Goal: Task Accomplishment & Management: Manage account settings

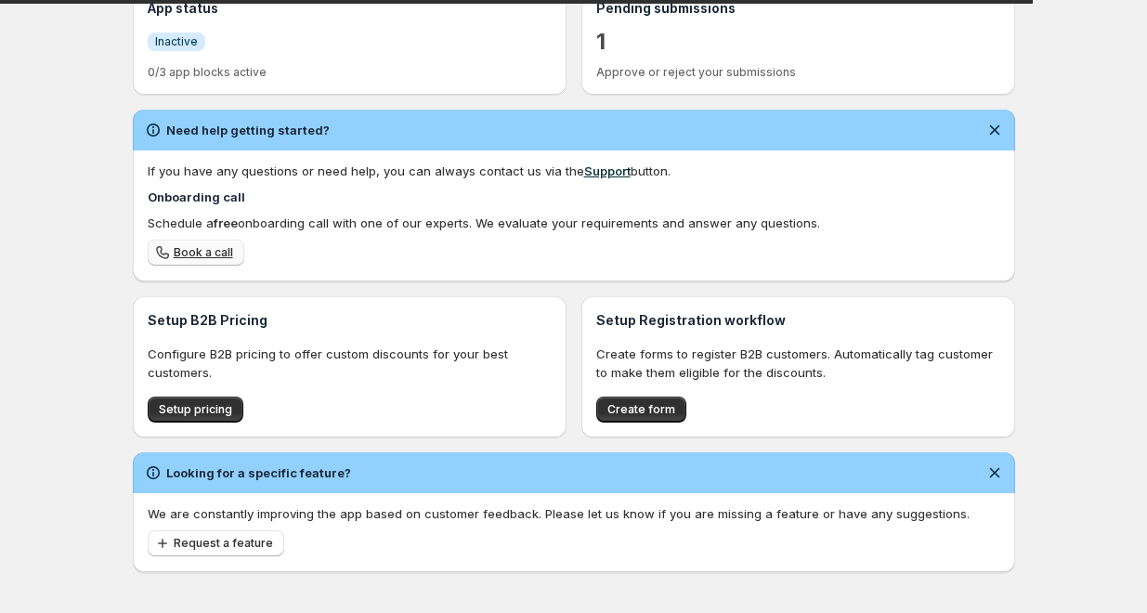
scroll to position [450, 0]
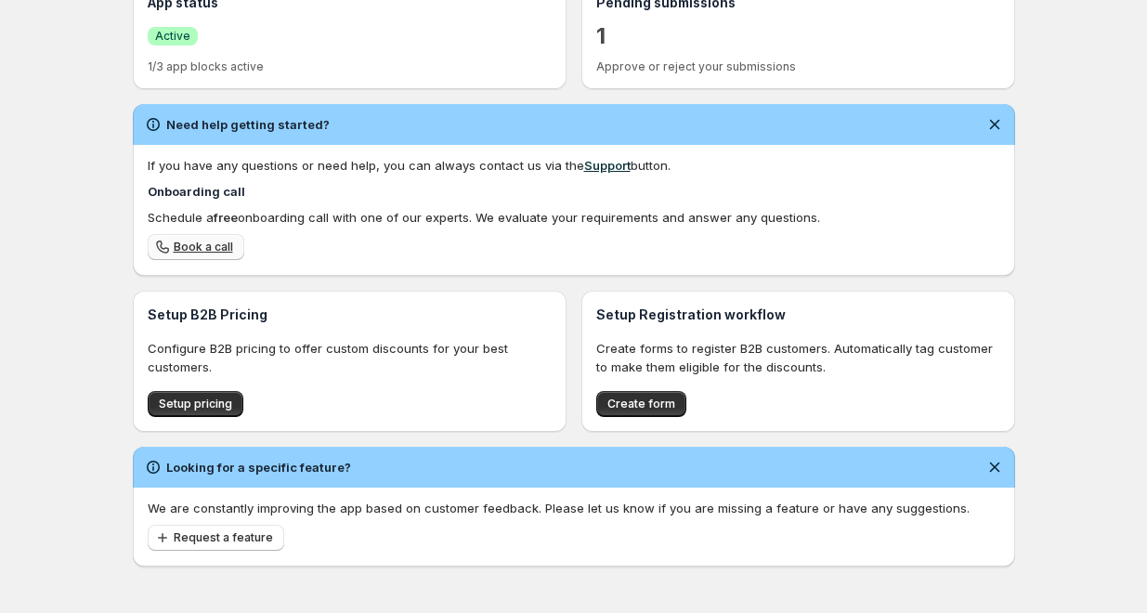
click at [200, 244] on span "Book a call" at bounding box center [203, 247] width 59 height 15
click at [206, 406] on span "Setup pricing" at bounding box center [195, 404] width 73 height 15
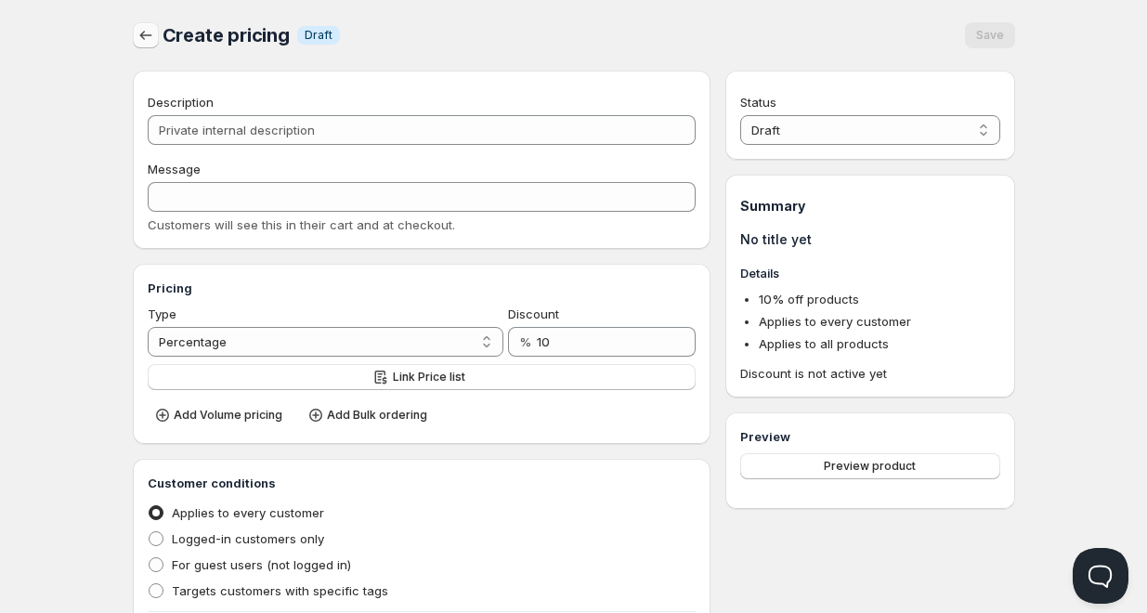
click at [141, 35] on icon "button" at bounding box center [146, 35] width 19 height 19
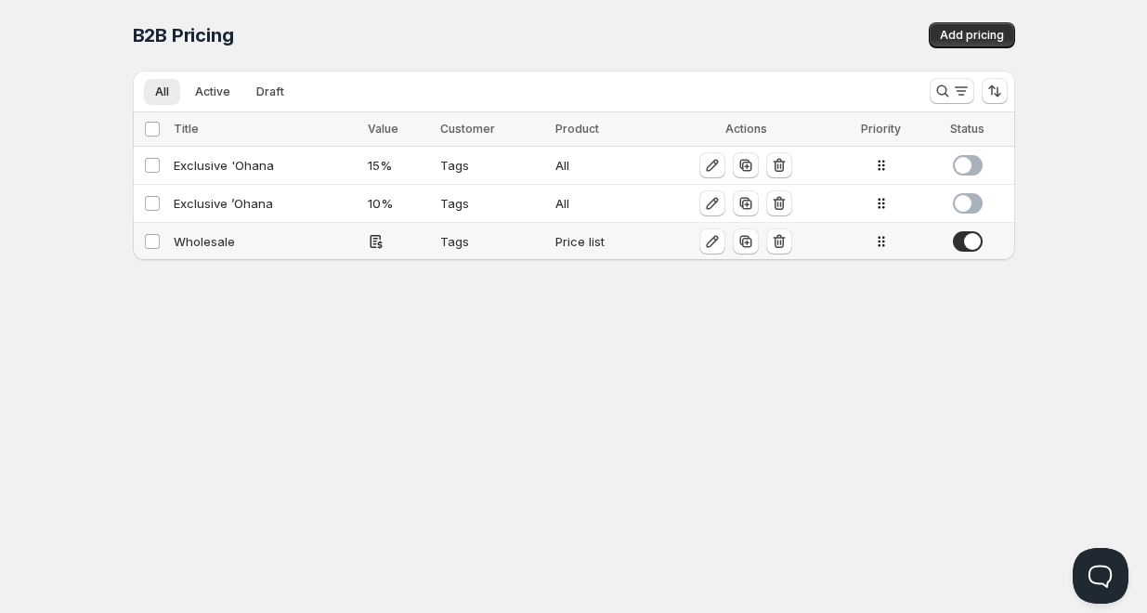
click at [570, 245] on div "Price list" at bounding box center [603, 241] width 94 height 19
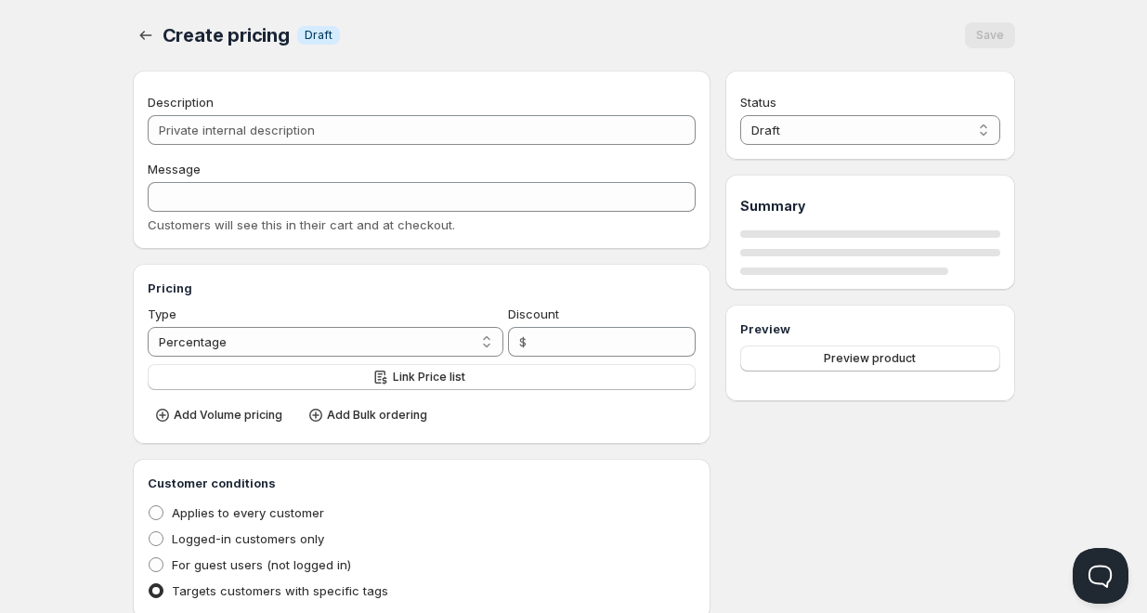
type input "Wholesale"
type input "WHOLESALE"
radio input "true"
checkbox input "true"
select select "1"
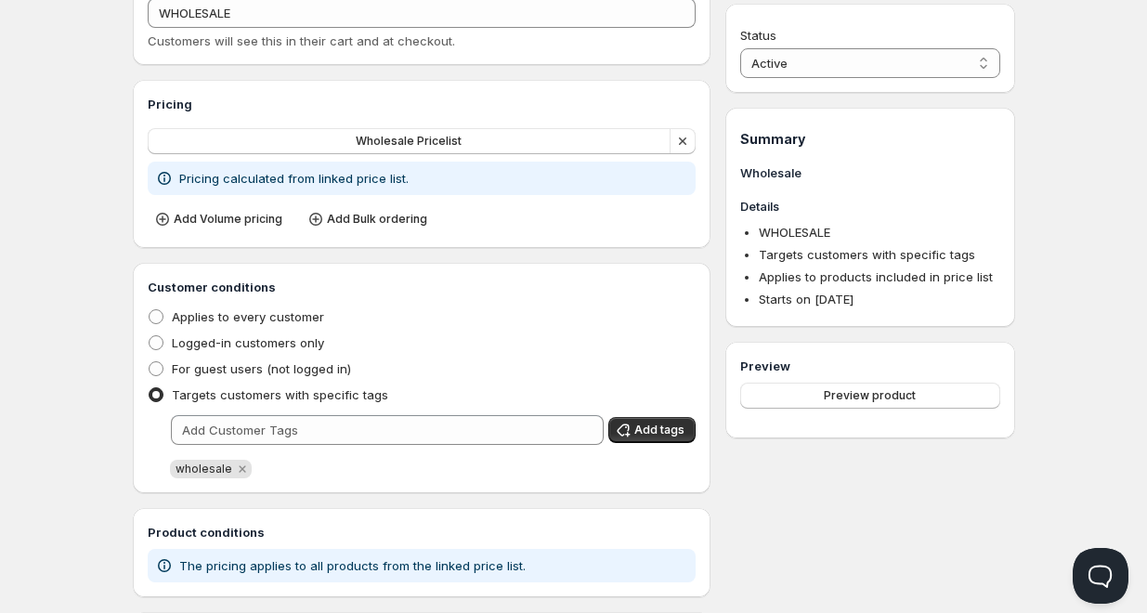
scroll to position [251, 0]
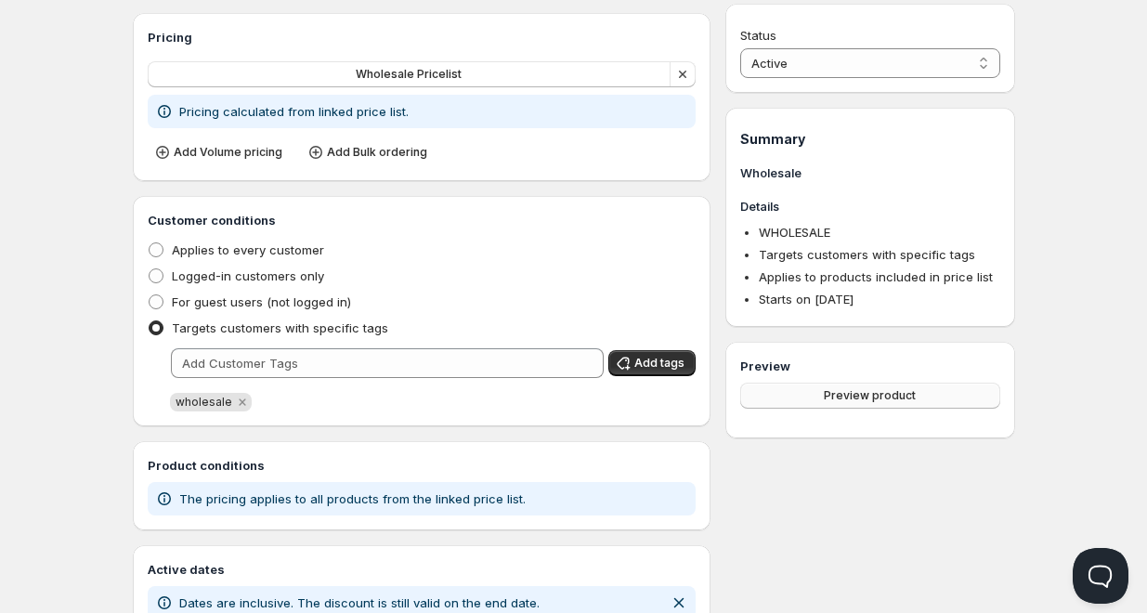
click at [860, 393] on span "Preview product" at bounding box center [870, 395] width 92 height 15
click at [876, 394] on span "Preview product" at bounding box center [870, 395] width 92 height 15
click at [873, 518] on div "Status Active Draft Active Summary Wholesale Details WHOLESALE Targets customer…" at bounding box center [870, 300] width 289 height 960
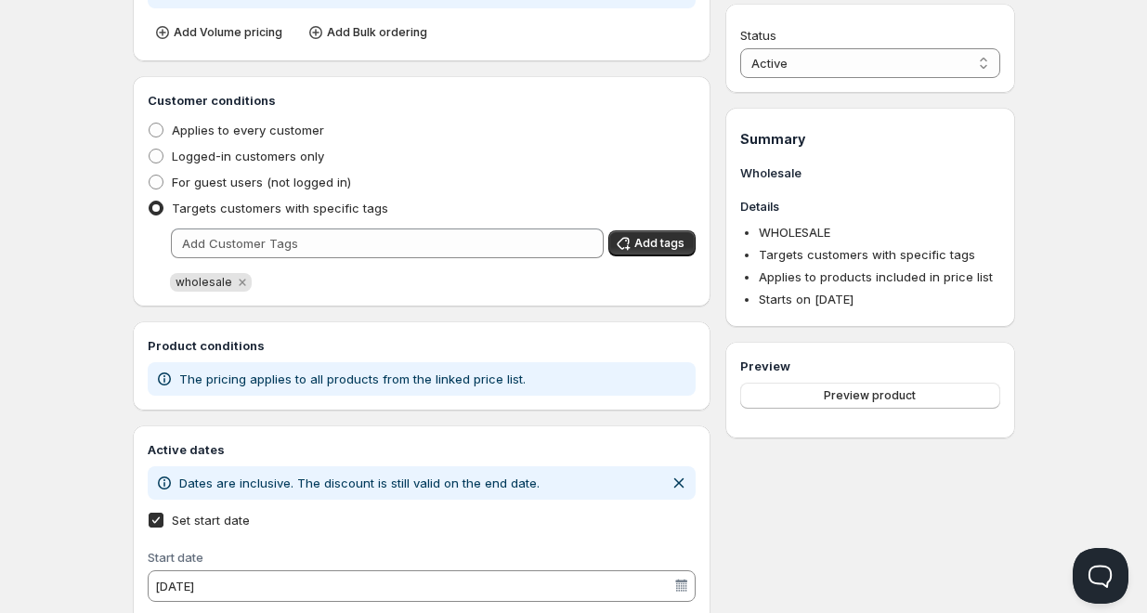
scroll to position [464, 0]
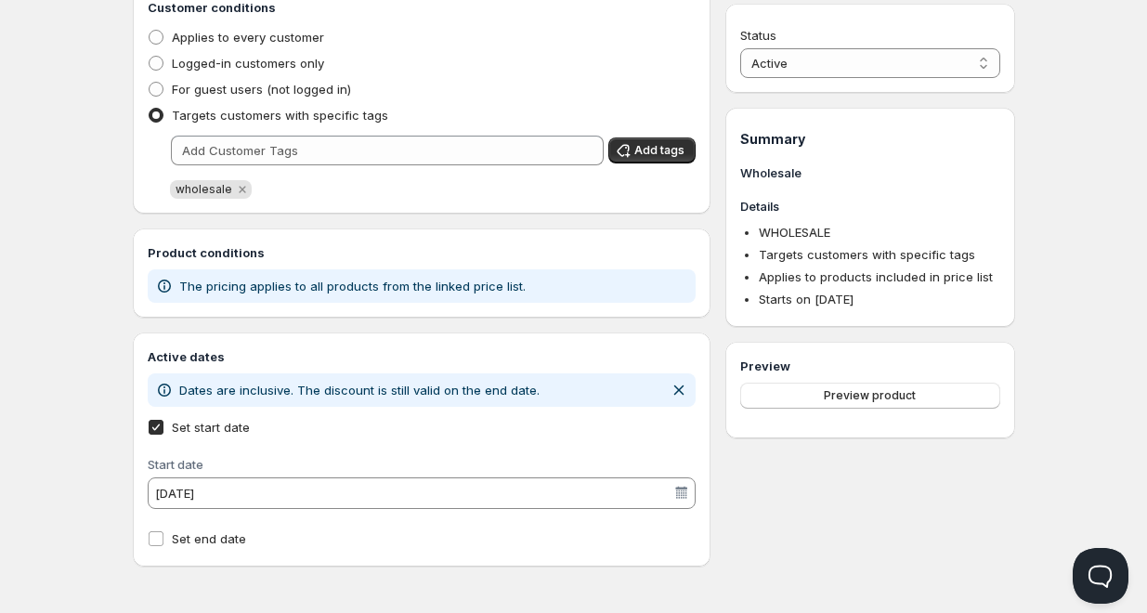
scroll to position [1, 0]
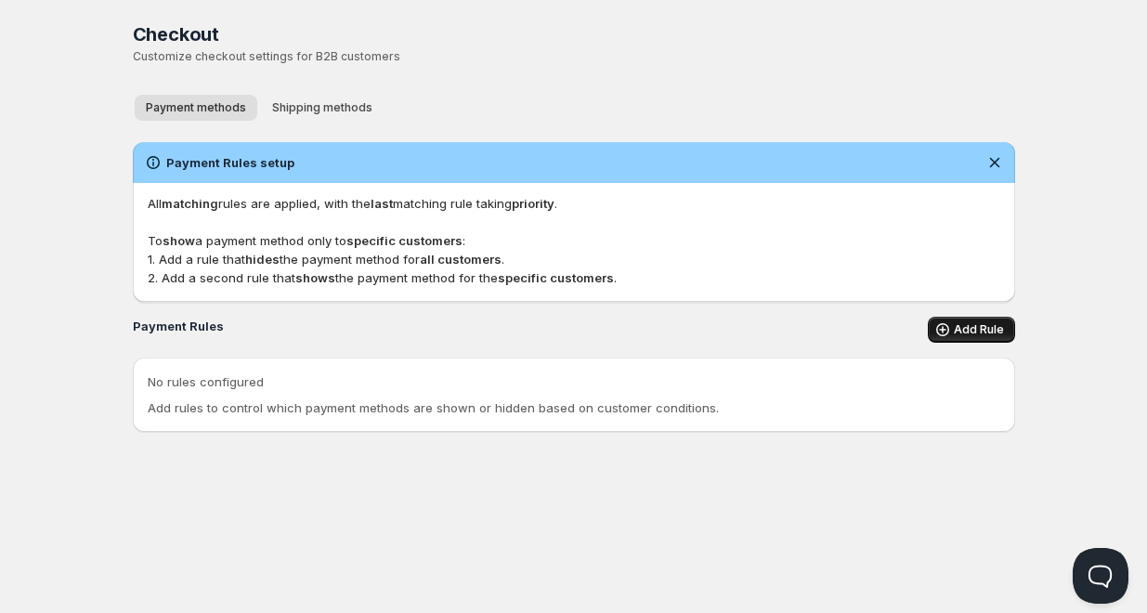
click at [981, 332] on span "Add Rule" at bounding box center [979, 329] width 50 height 15
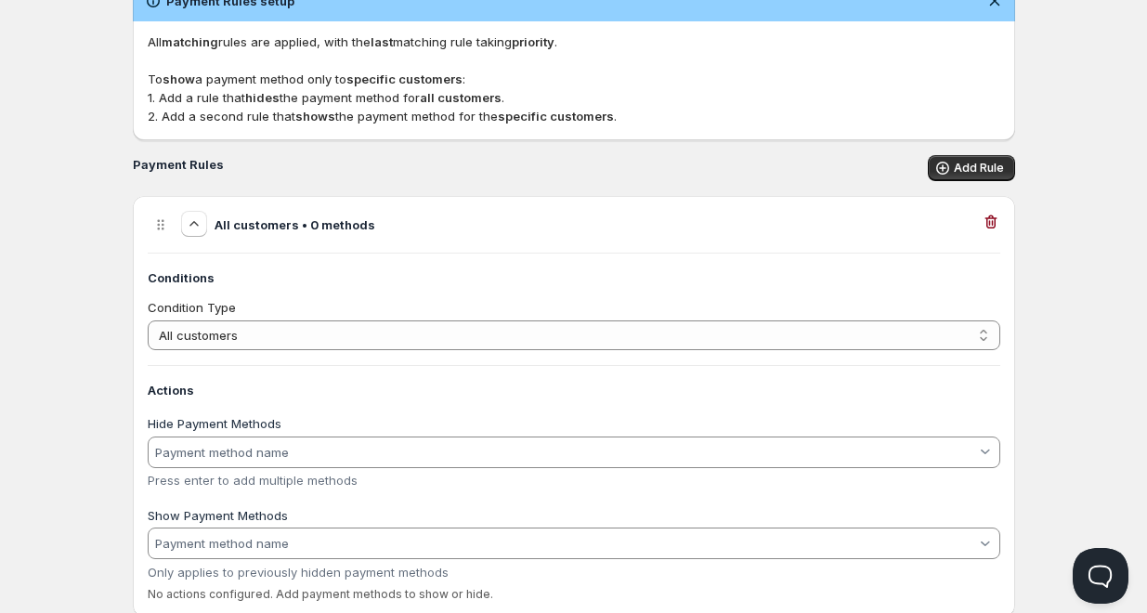
scroll to position [212, 0]
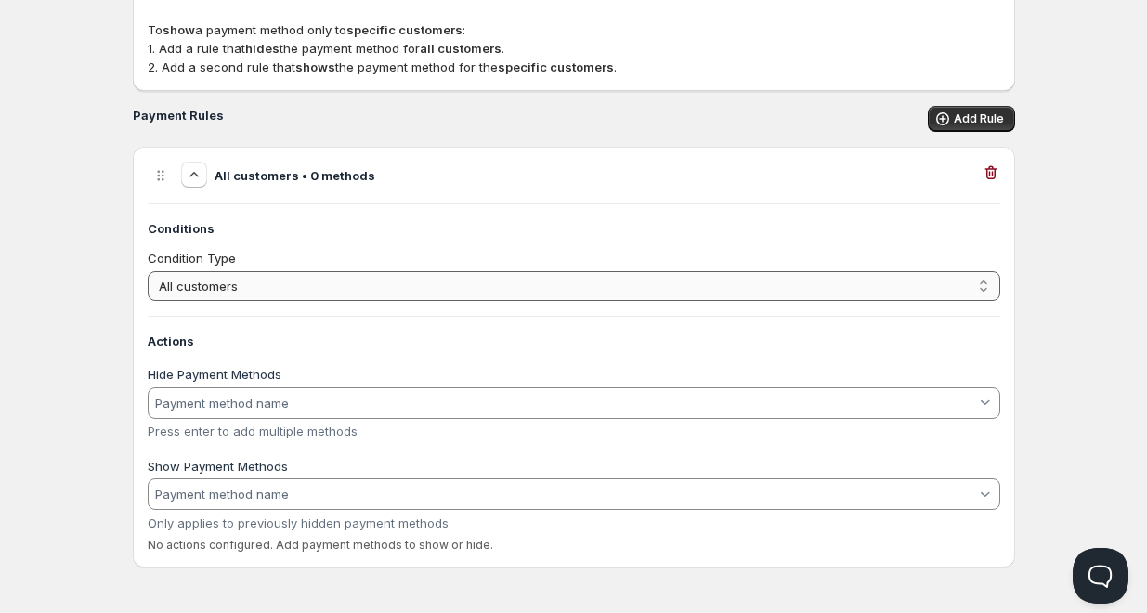
click at [418, 287] on select "All customers Customer has tags Cart total" at bounding box center [574, 286] width 853 height 30
select select "1"
click at [148, 271] on select "All customers Customer has tags Cart total" at bounding box center [574, 286] width 853 height 30
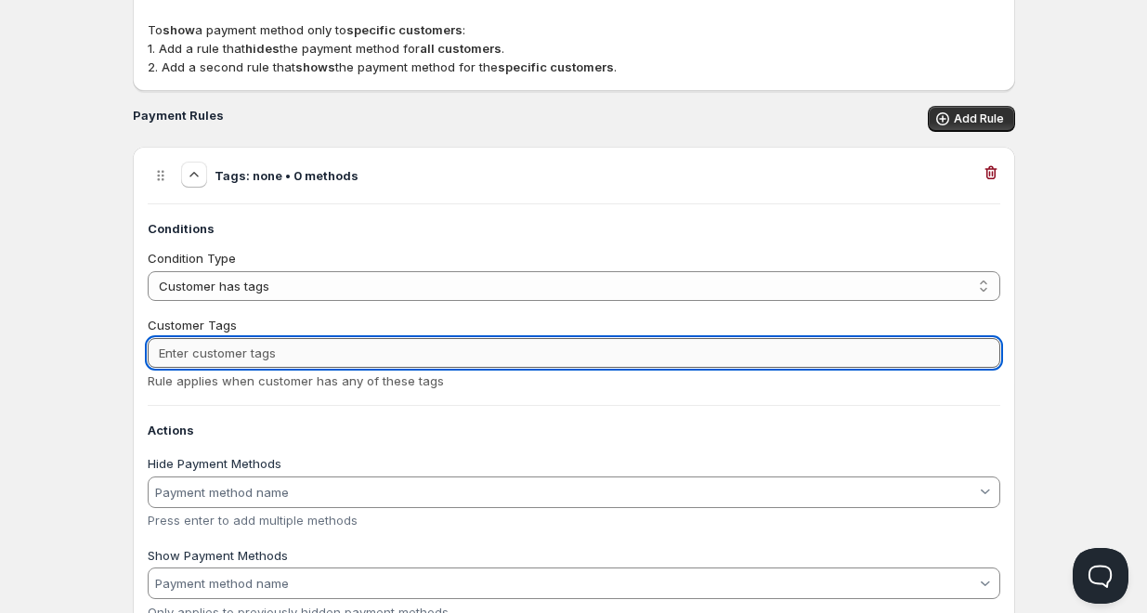
click at [349, 350] on input "Customer Tags" at bounding box center [574, 353] width 853 height 30
type input "wholesale"
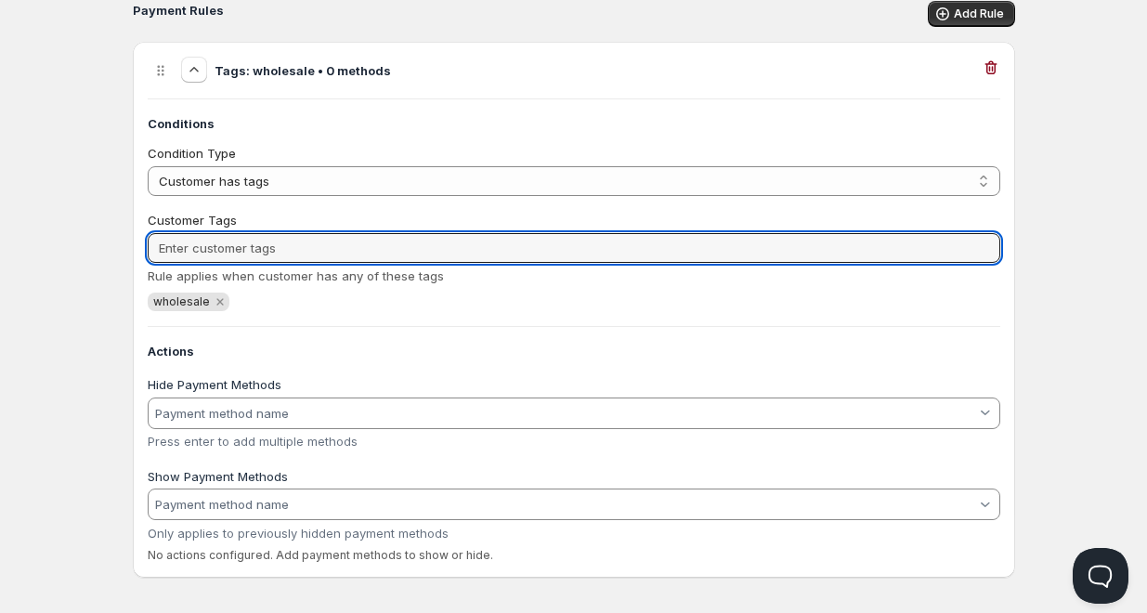
scroll to position [327, 0]
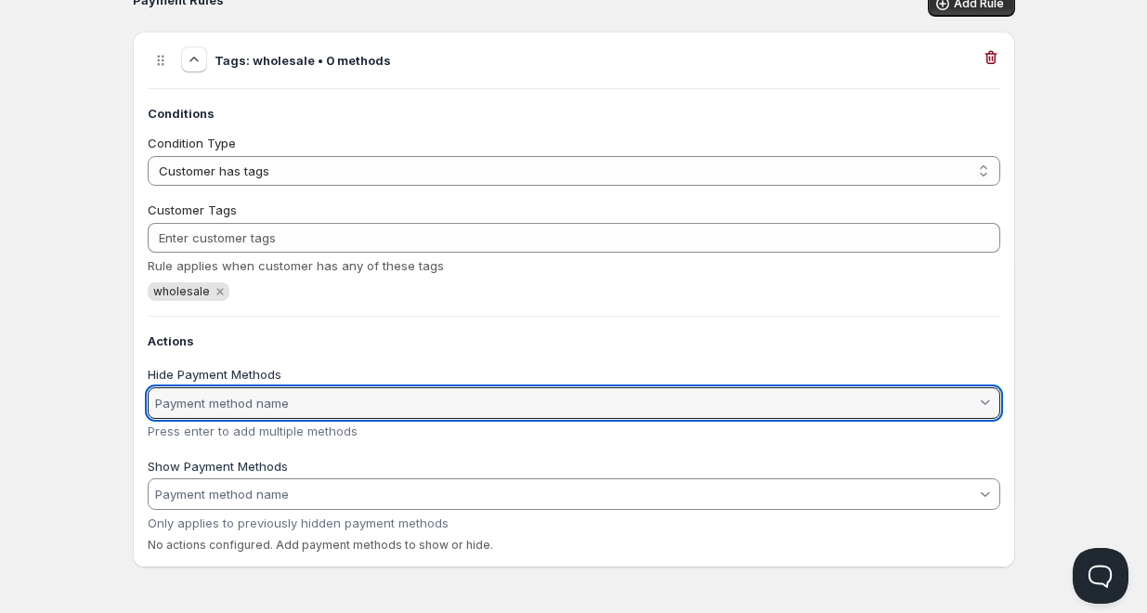
click at [299, 409] on input "Hide Payment Methods" at bounding box center [564, 403] width 824 height 30
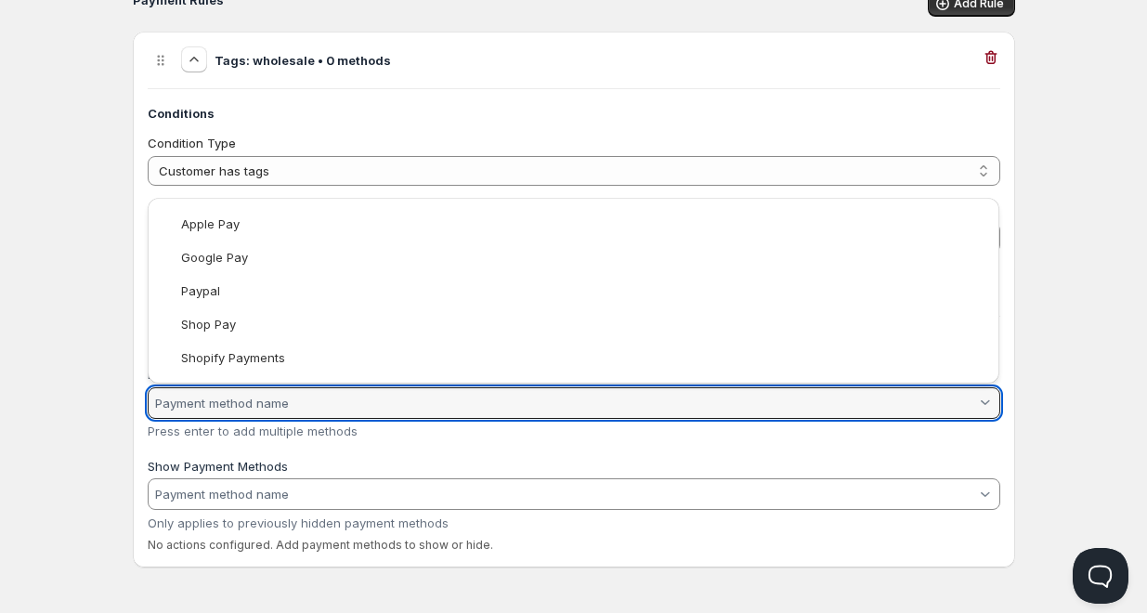
click at [116, 442] on html "Home Pricing Price lists Checkout Forms Submissions Settings Features Plans Che…" at bounding box center [573, 143] width 1147 height 941
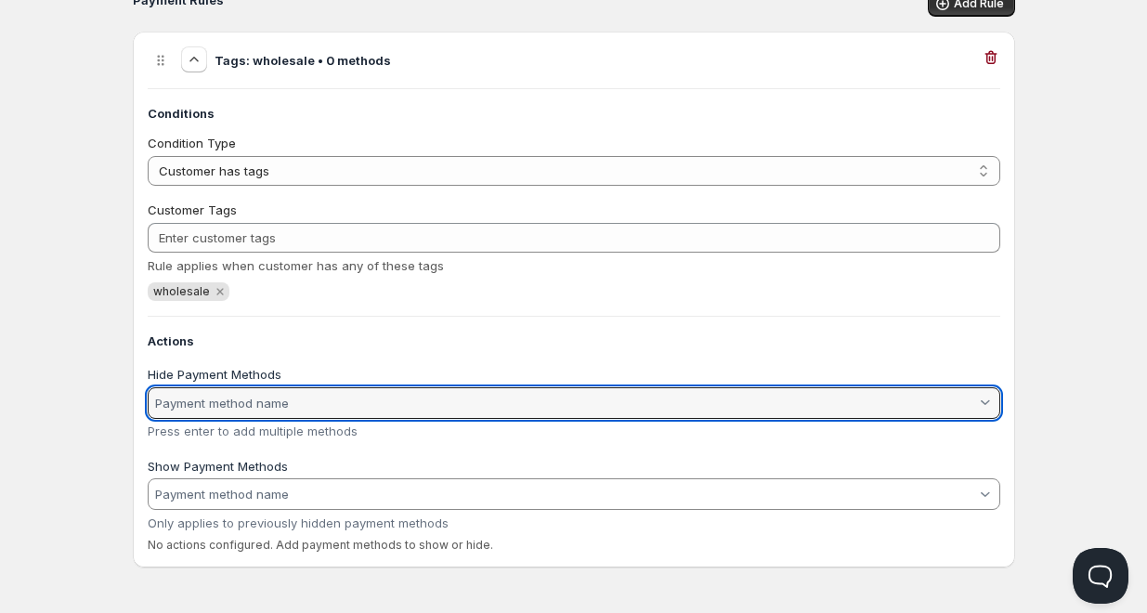
click at [195, 494] on input "Show Payment Methods" at bounding box center [564, 494] width 824 height 30
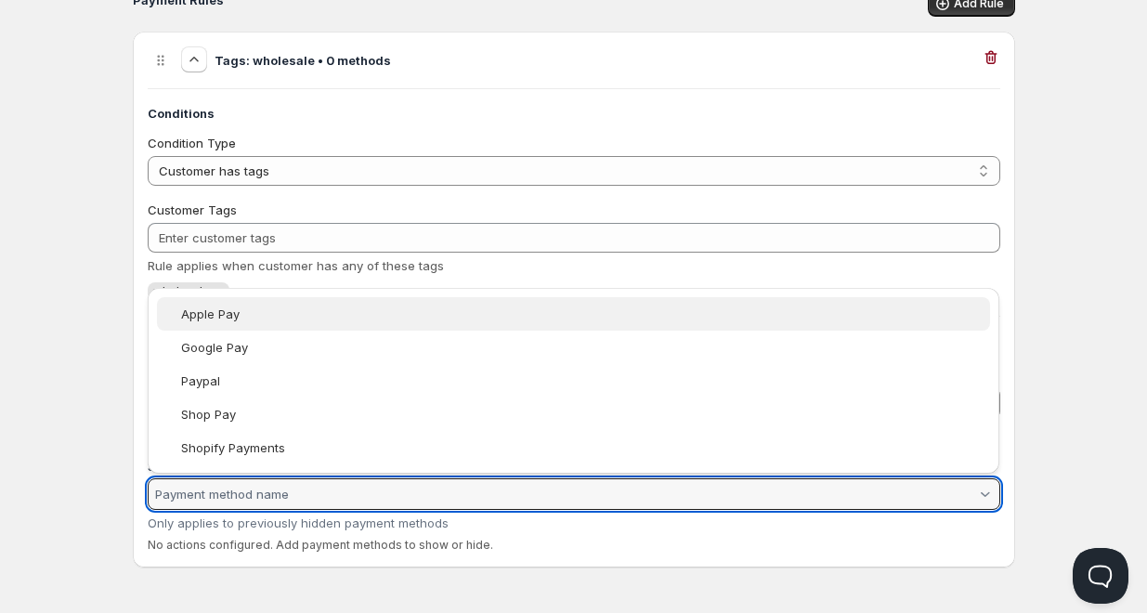
click at [0, 0] on slot "Apple Pay" at bounding box center [0, 0] width 0 height 0
type vaadin-combo-box "Apple Pay"
type input "Apple Pay"
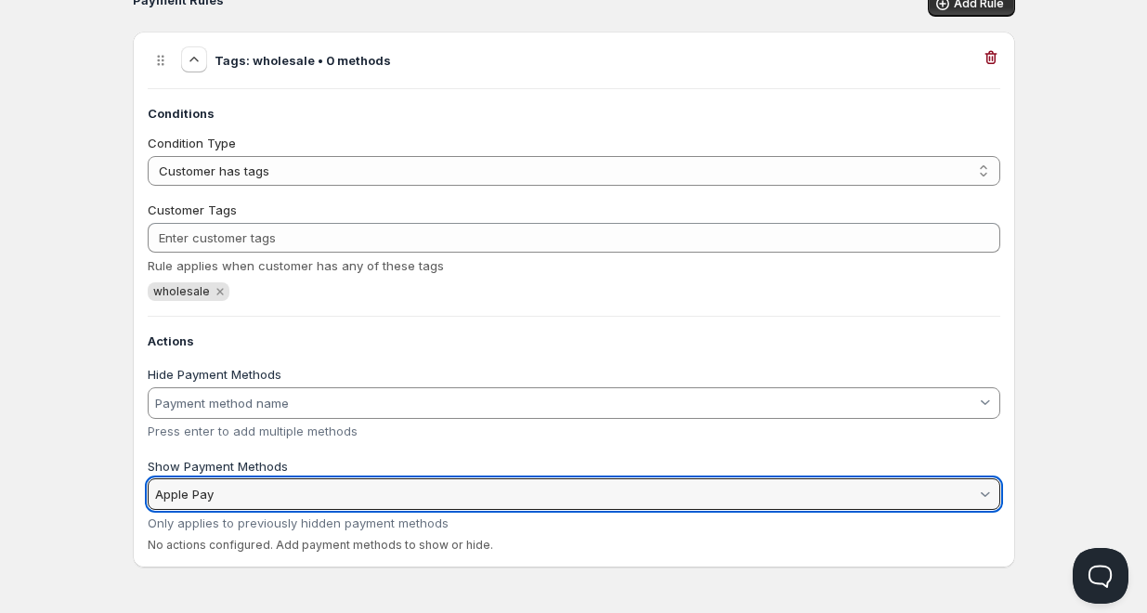
click at [249, 492] on input "Apple Pay" at bounding box center [564, 494] width 824 height 30
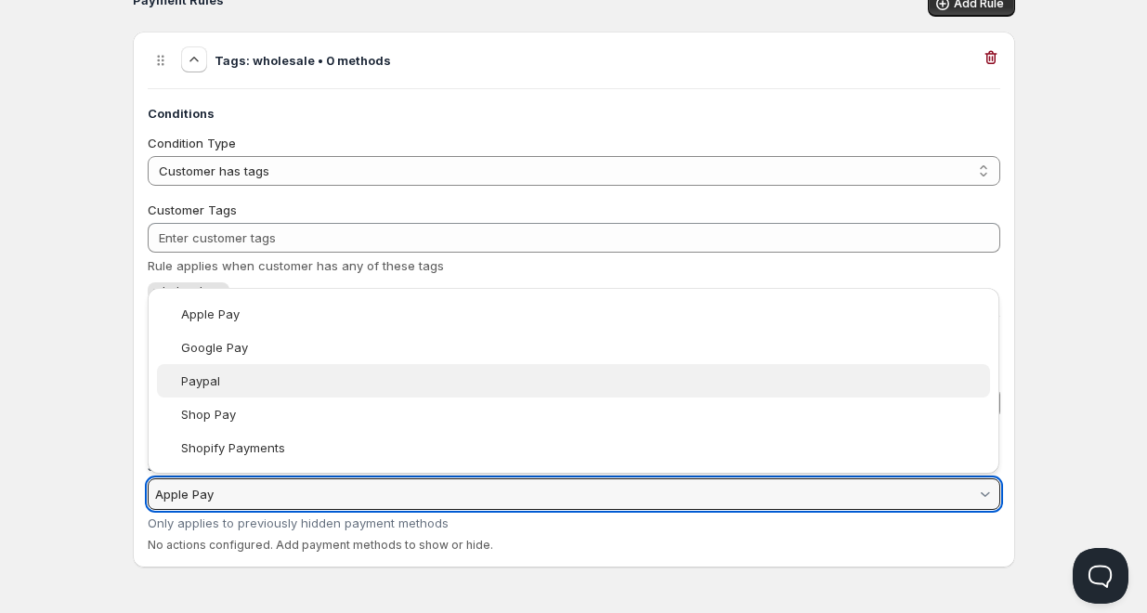
click at [229, 387] on div "Paypal" at bounding box center [582, 380] width 804 height 15
type vaadin-combo-box "Paypal"
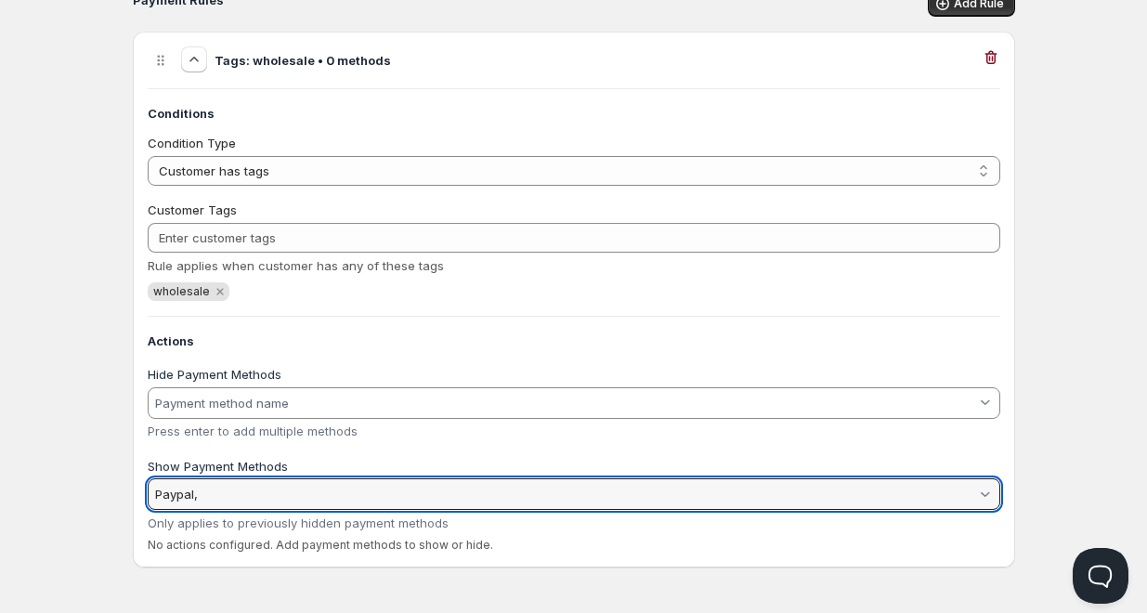
click at [260, 507] on input "Paypal," at bounding box center [564, 494] width 824 height 30
click at [257, 505] on input "Paypal," at bounding box center [564, 494] width 824 height 30
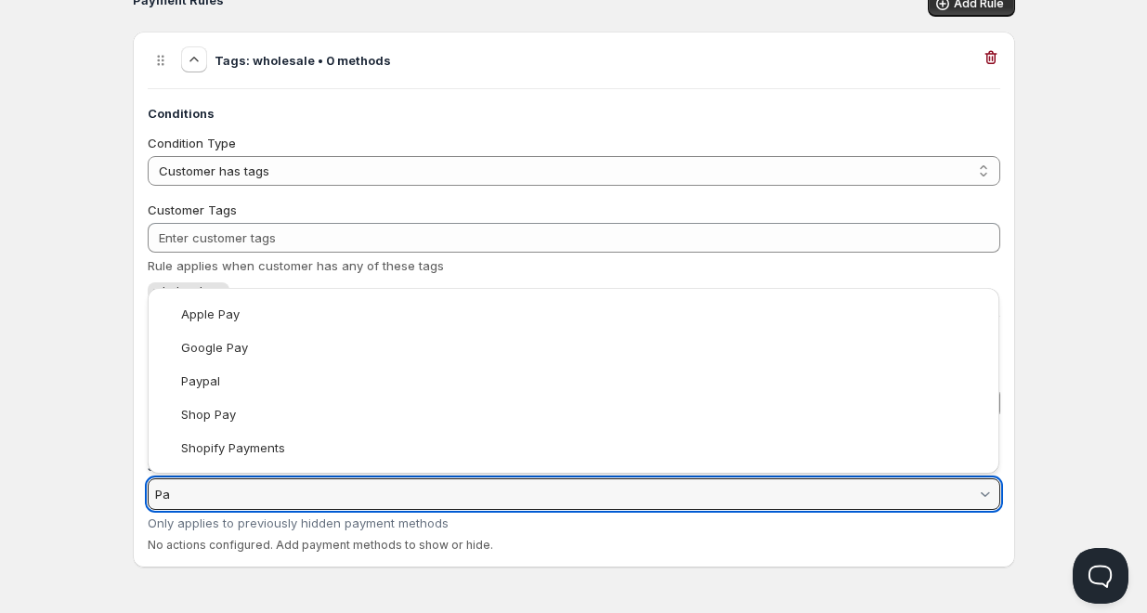
type input "P"
click at [119, 412] on html "Home Pricing Price lists Checkout Forms Submissions Settings Features Plans Che…" at bounding box center [573, 143] width 1147 height 941
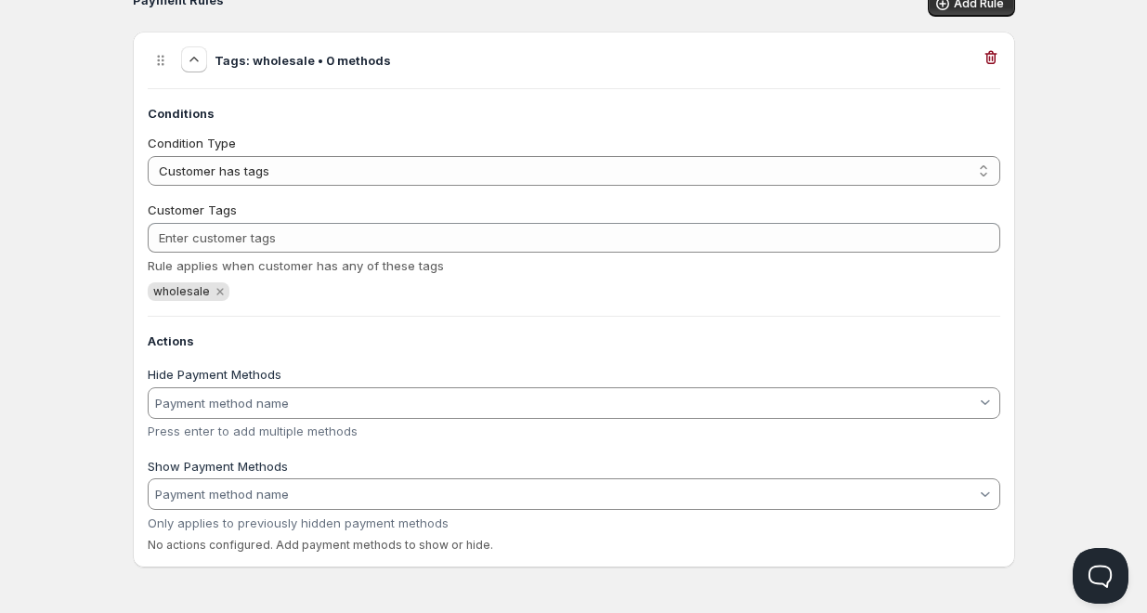
click at [111, 350] on div "Checkout. This page is ready Checkout Customize checkout settings for B2B custo…" at bounding box center [574, 120] width 927 height 895
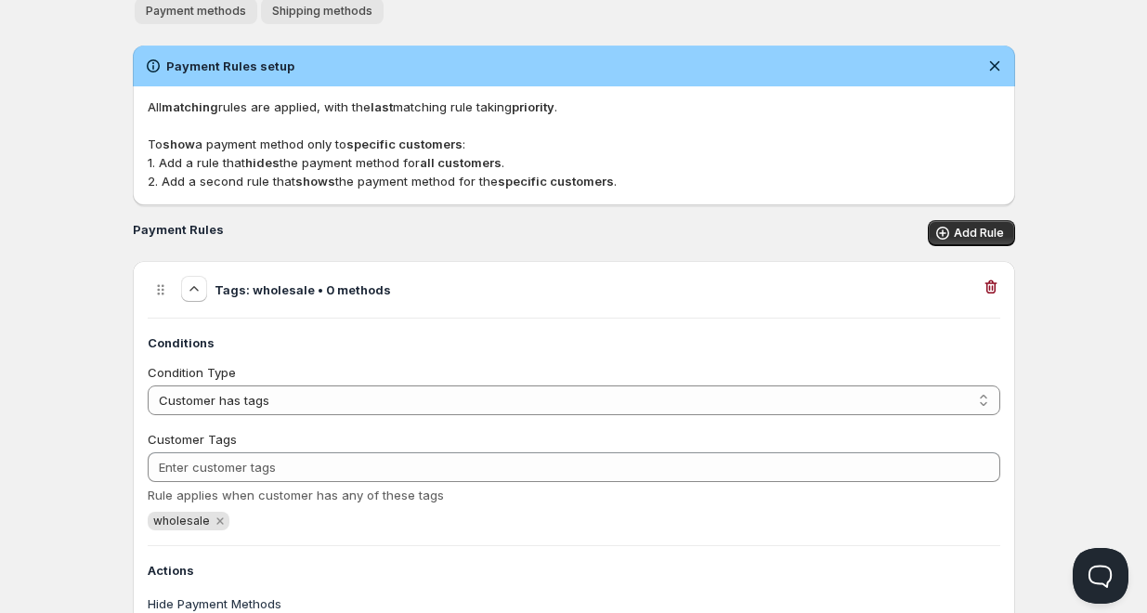
scroll to position [96, 0]
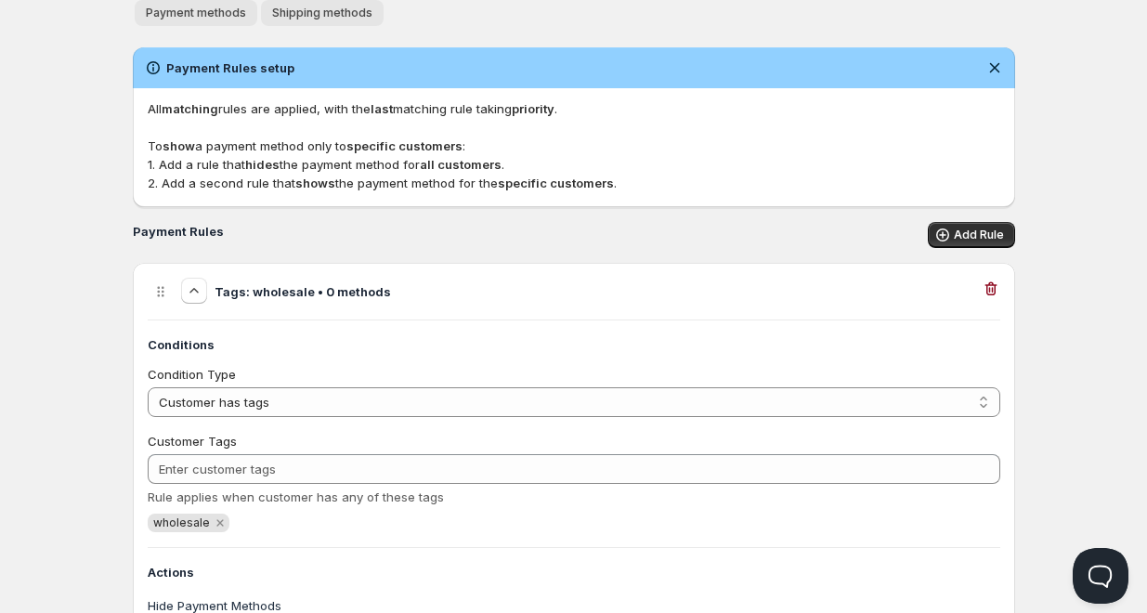
click at [318, 17] on span "Shipping methods" at bounding box center [322, 13] width 100 height 15
click at [325, 16] on span "Shipping methods" at bounding box center [322, 13] width 100 height 15
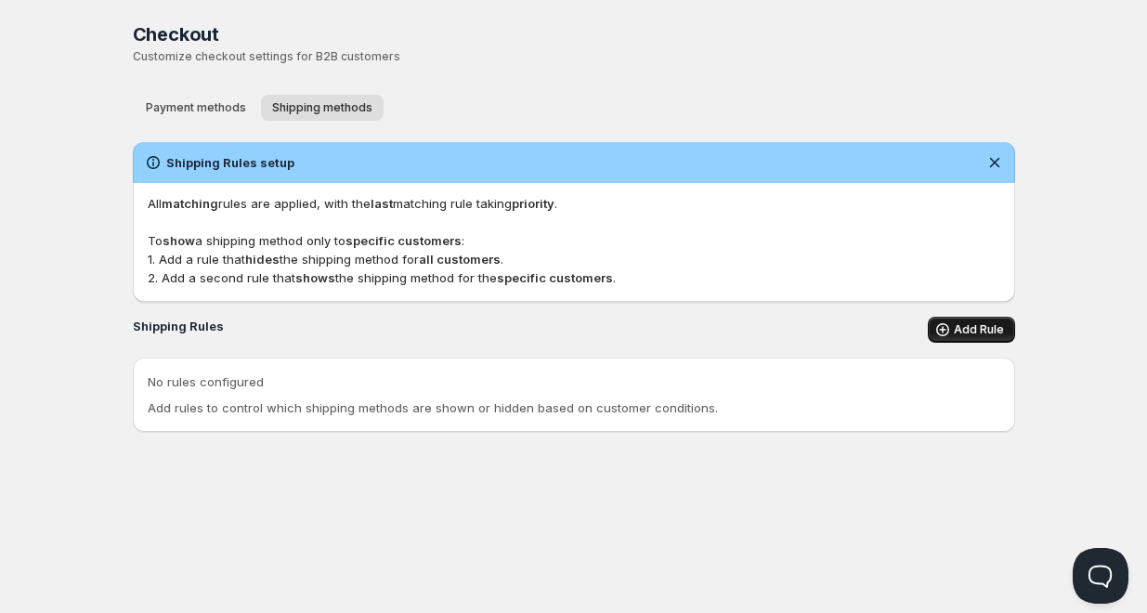
click at [972, 333] on span "Add Rule" at bounding box center [979, 329] width 50 height 15
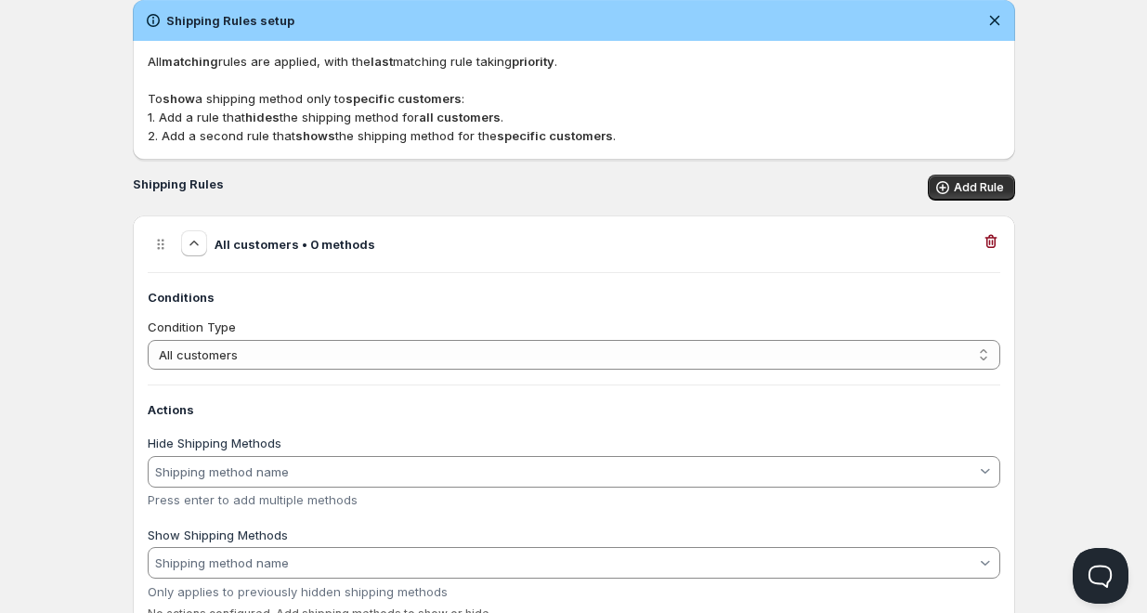
scroll to position [212, 0]
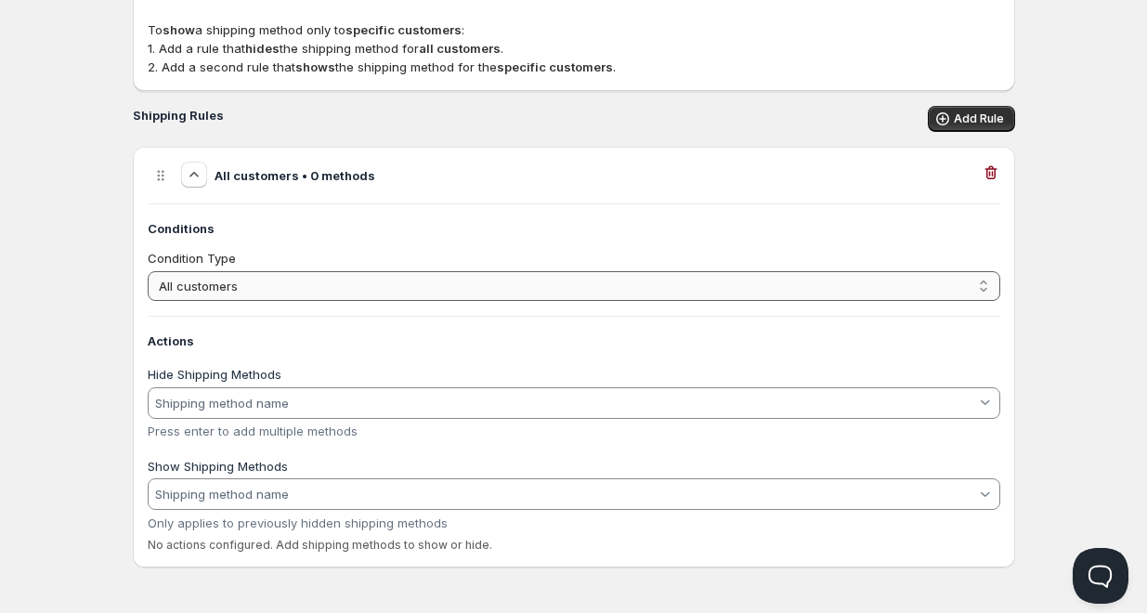
click at [411, 287] on select "All customers Customer has tags" at bounding box center [574, 286] width 853 height 30
select select "1"
click at [148, 271] on select "All customers Customer has tags" at bounding box center [574, 286] width 853 height 30
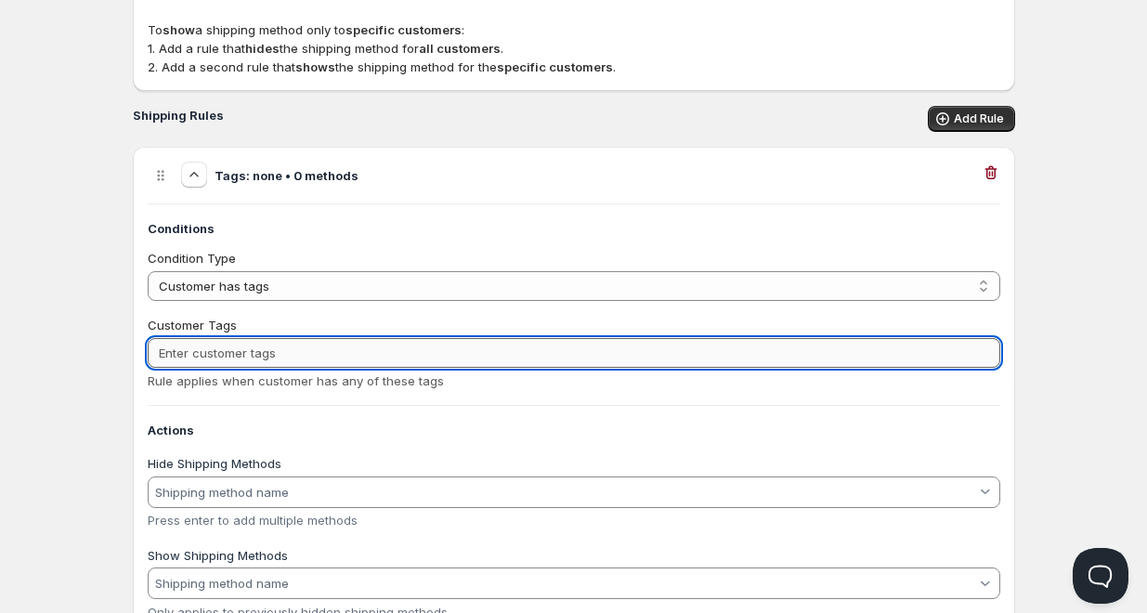
click at [229, 351] on input "Customer Tags" at bounding box center [574, 353] width 853 height 30
type input "wholesale"
click at [278, 431] on div "Conditions Condition Type All customers Customer has tags Customer has tags Cus…" at bounding box center [574, 422] width 853 height 438
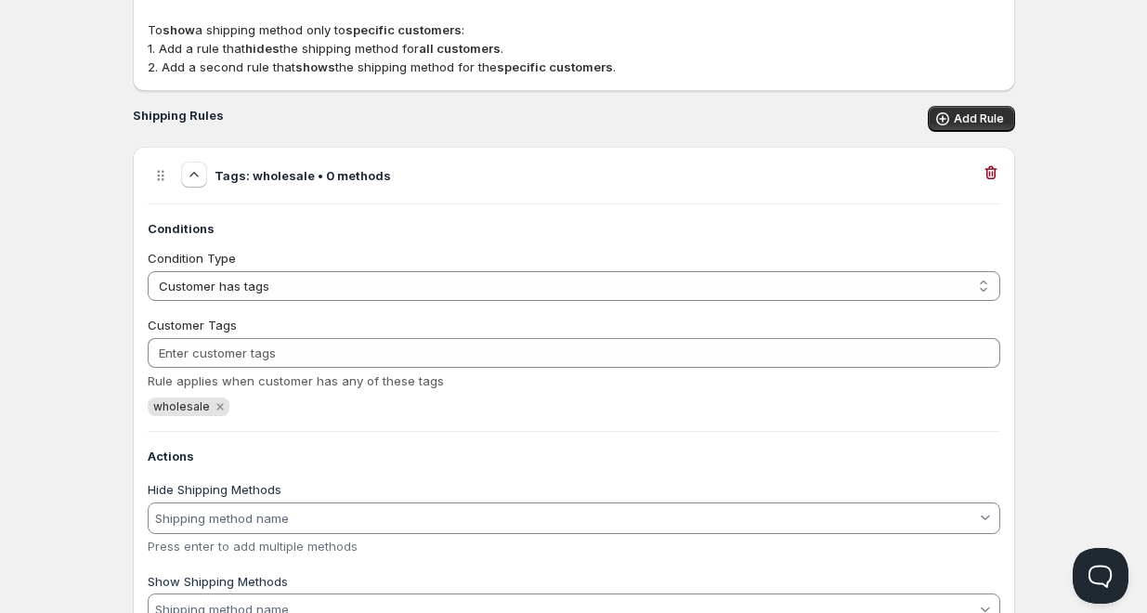
scroll to position [327, 0]
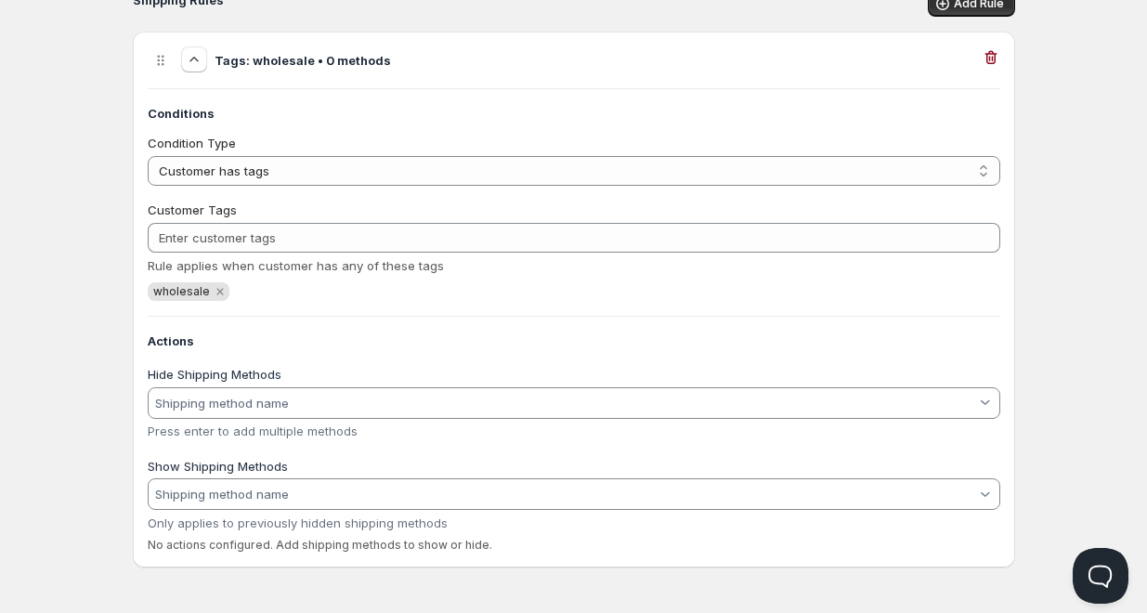
click at [273, 407] on input "Hide Shipping Methods" at bounding box center [564, 403] width 824 height 30
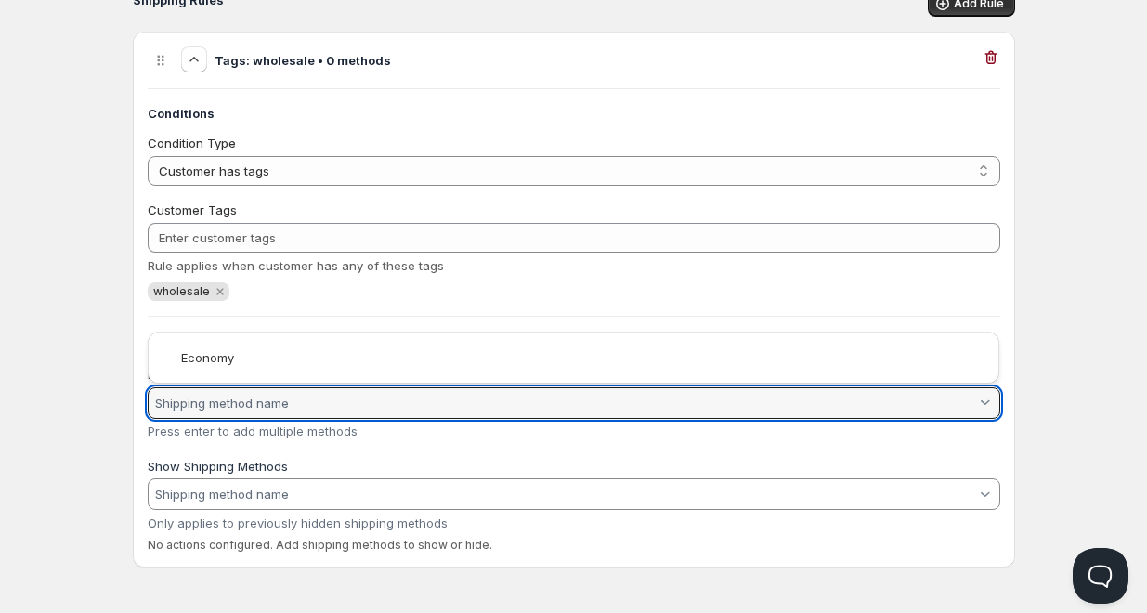
click at [314, 457] on html "Home Pricing Price lists Checkout Forms Submissions Settings Features Plans Che…" at bounding box center [573, 143] width 1147 height 941
click at [300, 496] on input "Show Shipping Methods" at bounding box center [564, 494] width 824 height 30
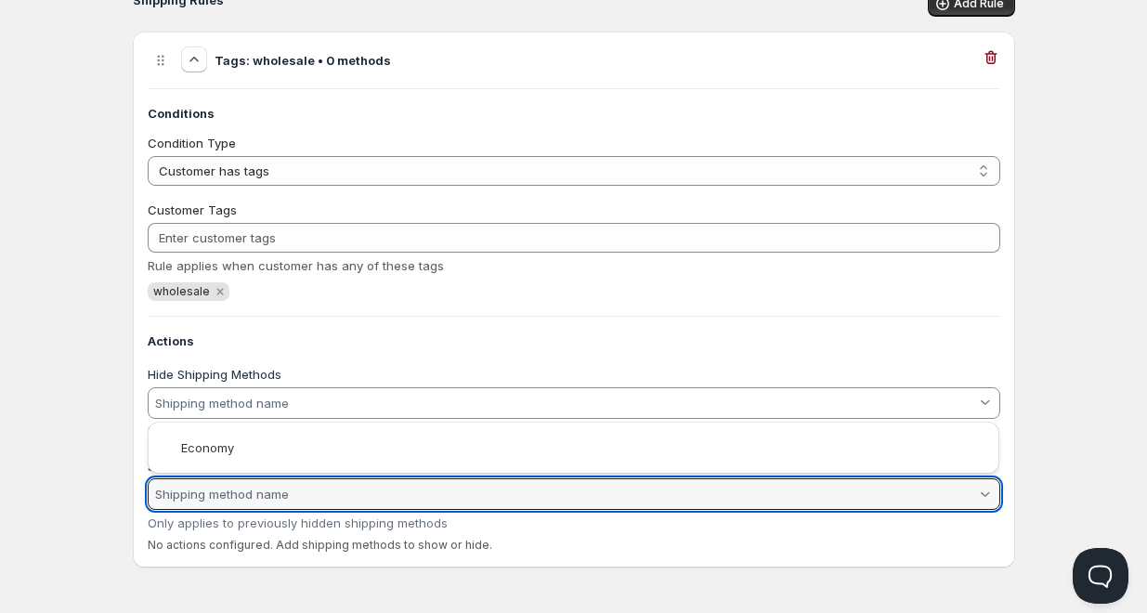
click at [276, 561] on html "Home Pricing Price lists Checkout Forms Submissions Settings Features Plans Che…" at bounding box center [573, 143] width 1147 height 941
click at [256, 497] on input "Show Shipping Methods" at bounding box center [564, 494] width 824 height 30
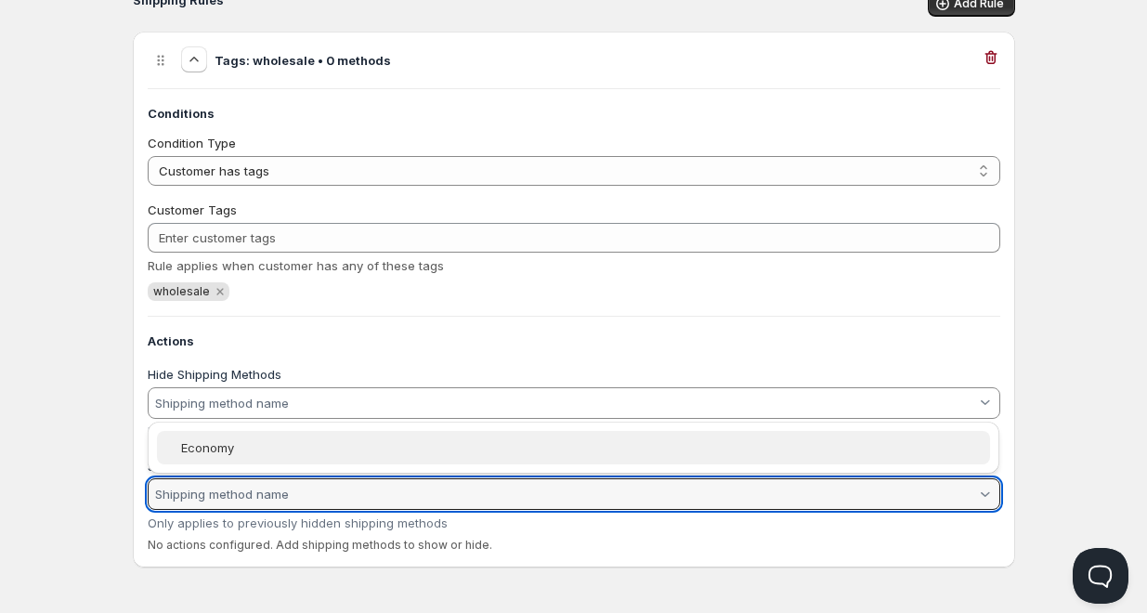
click at [244, 457] on vaadin-combo-box-item "Economy" at bounding box center [573, 447] width 833 height 33
type vaadin-combo-box "Economy"
type input "Economy"
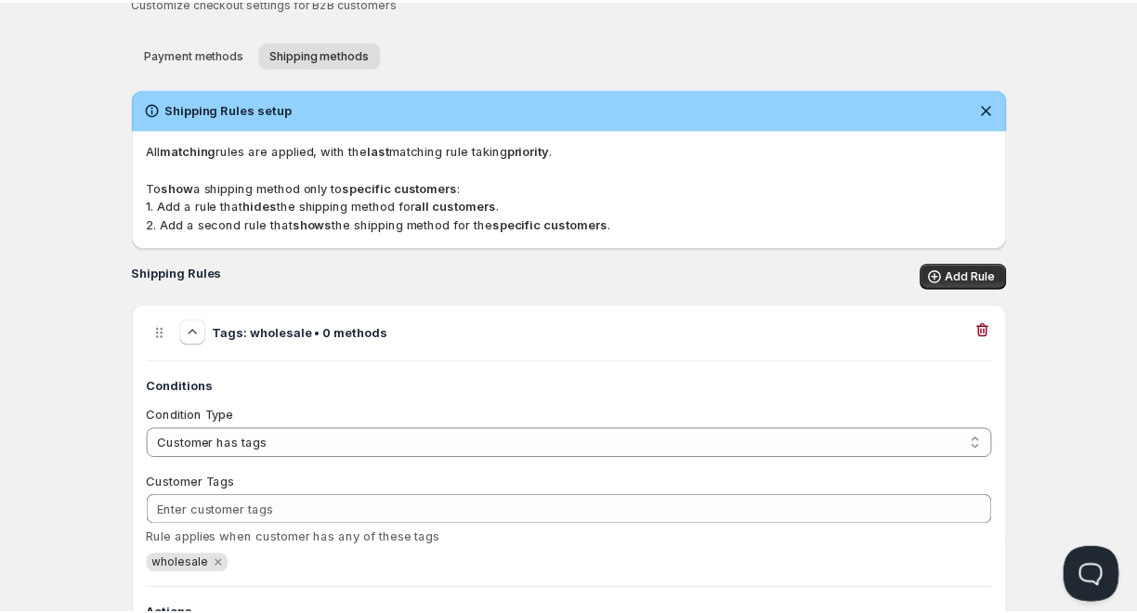
scroll to position [0, 0]
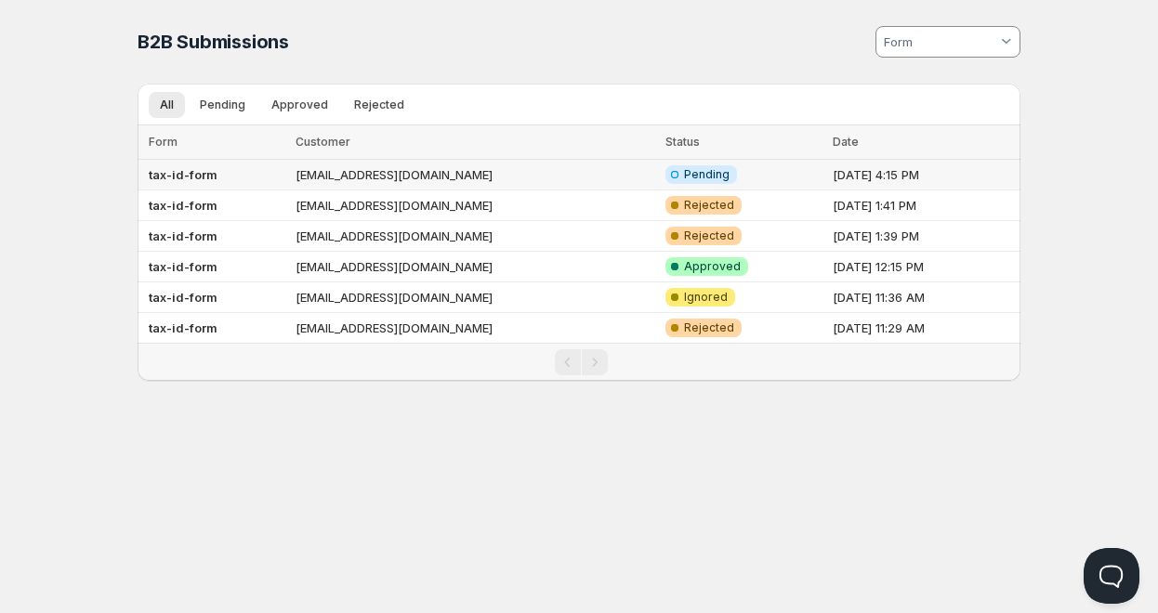
click at [684, 177] on span "Pending" at bounding box center [707, 174] width 46 height 15
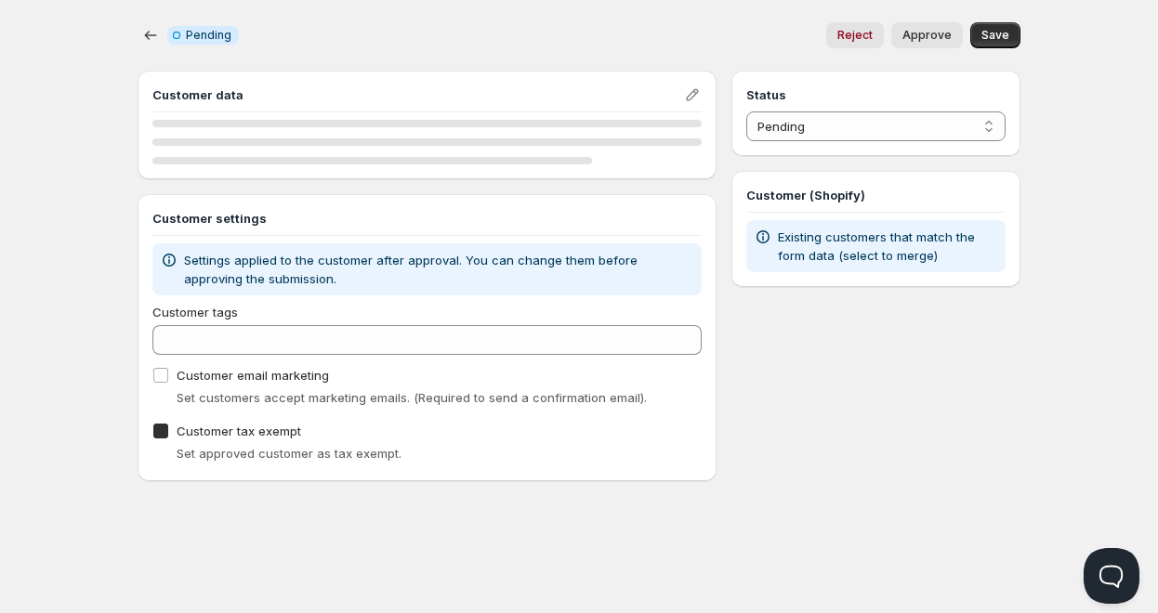
checkbox input "true"
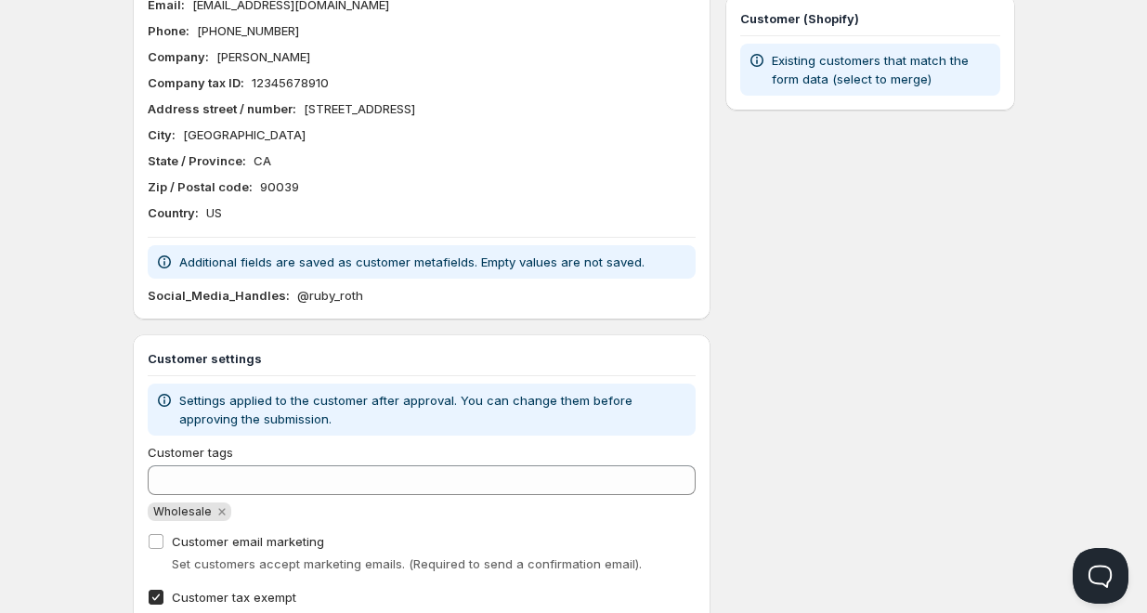
scroll to position [257, 0]
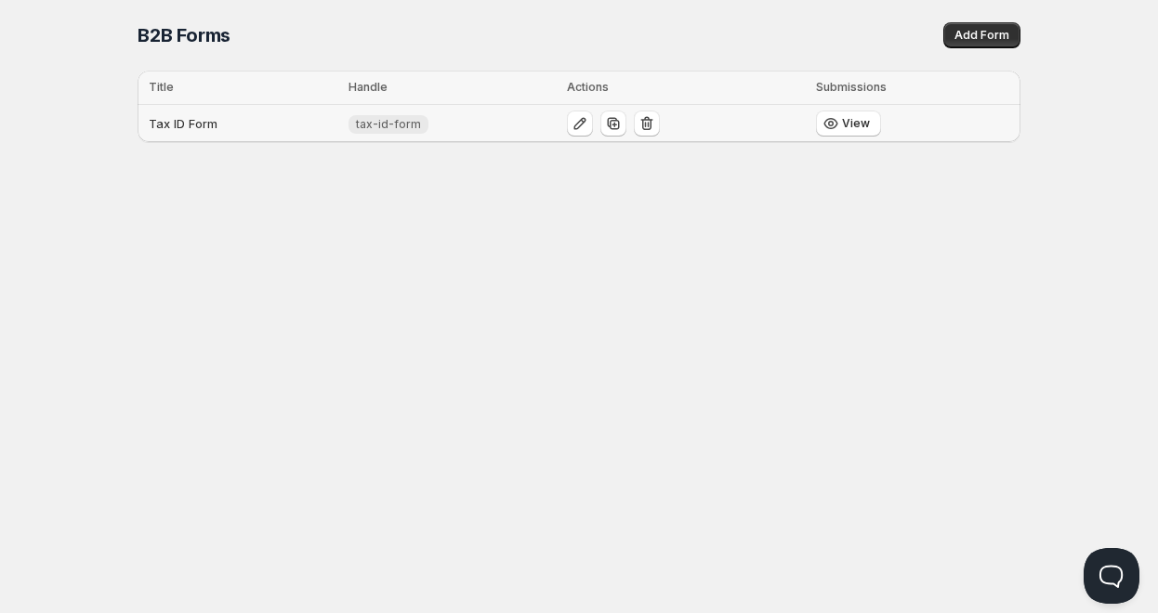
click at [416, 126] on span "tax-id-form" at bounding box center [388, 124] width 65 height 15
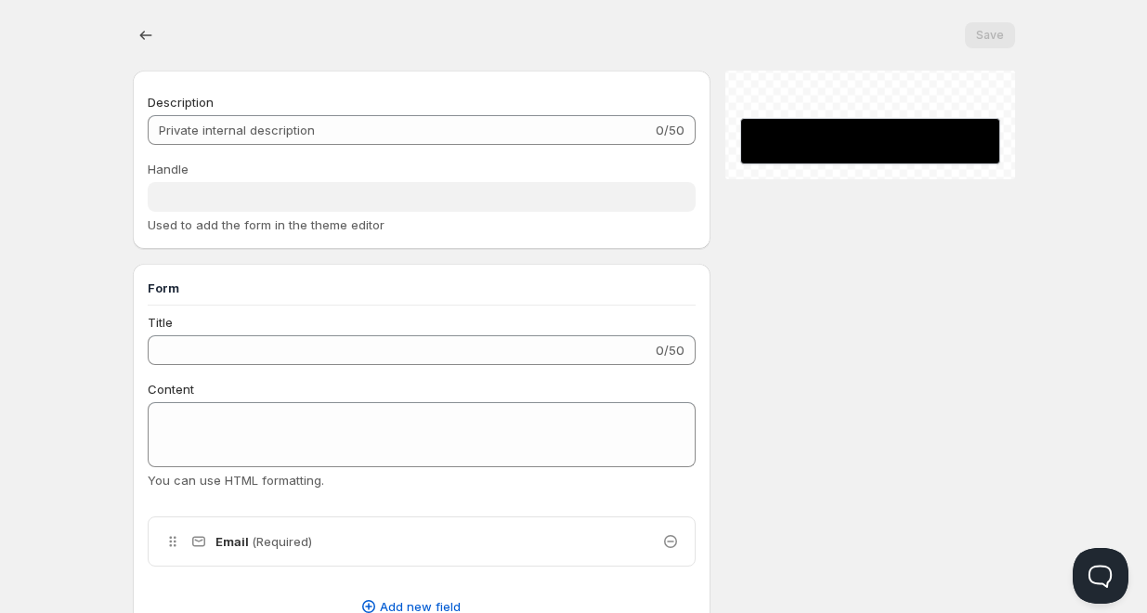
type input "Tax ID Form"
type input "tax-id-form"
type input "Company Information"
radio input "true"
checkbox input "true"
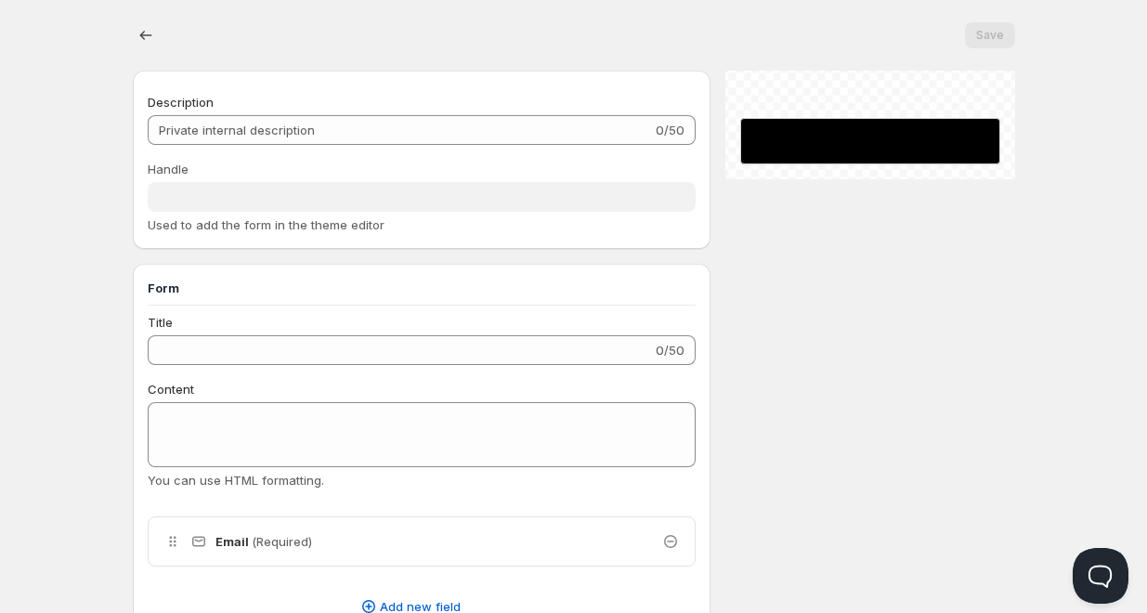
checkbox input "true"
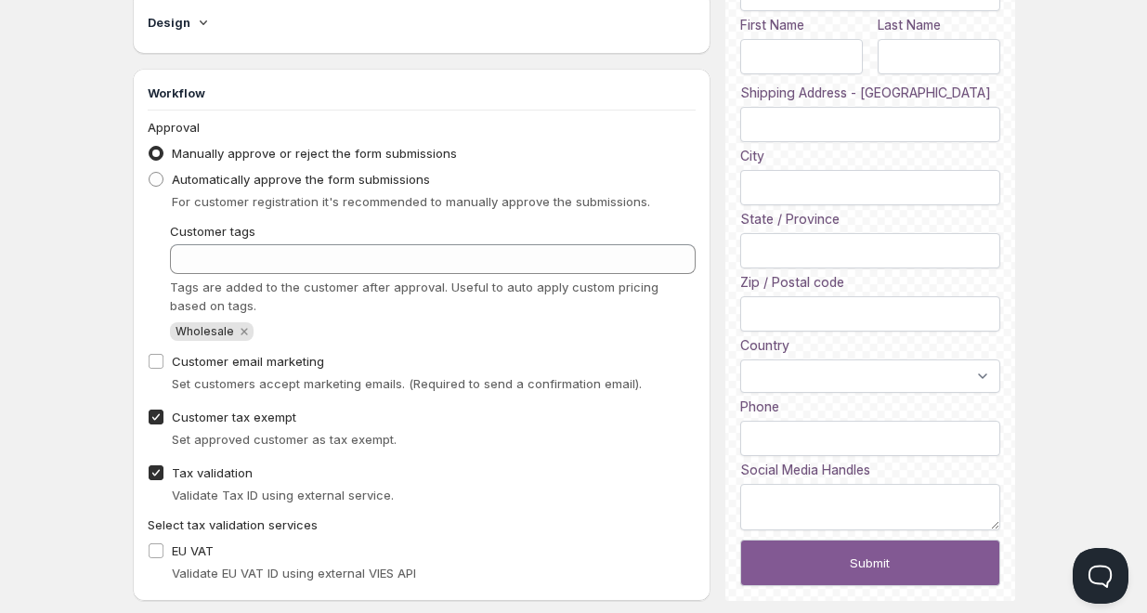
scroll to position [1401, 0]
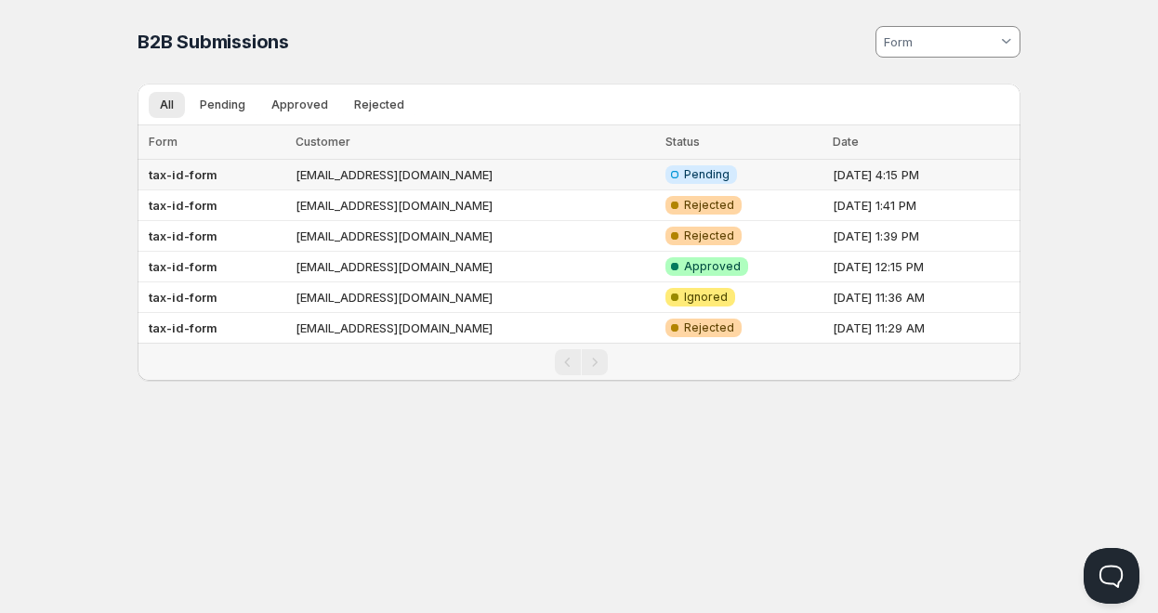
click at [684, 175] on span "Pending" at bounding box center [707, 174] width 46 height 15
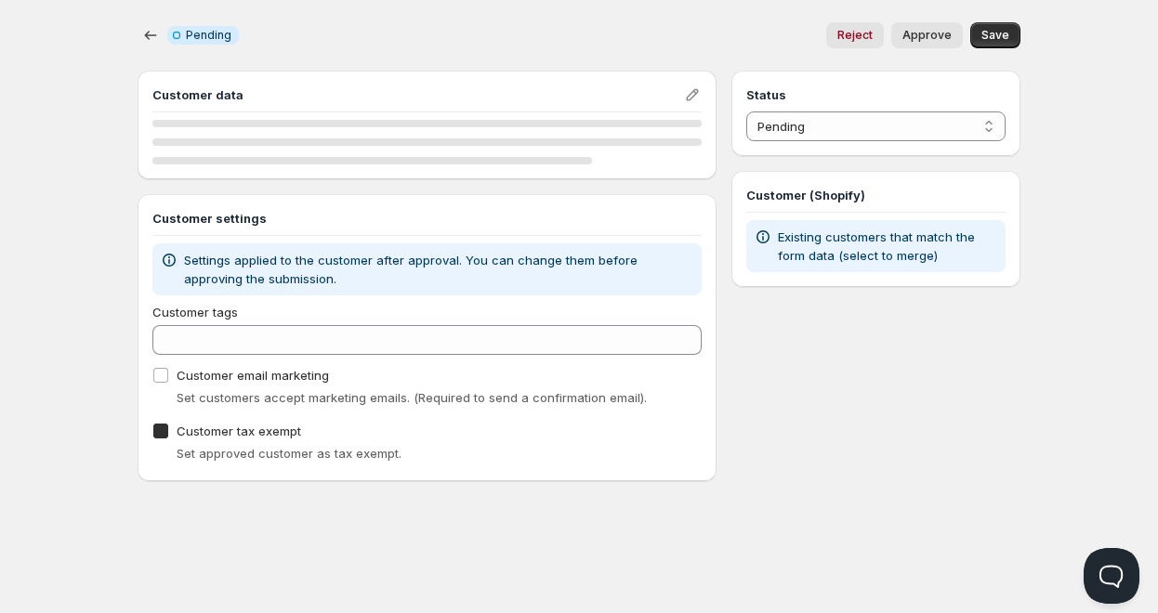
checkbox input "true"
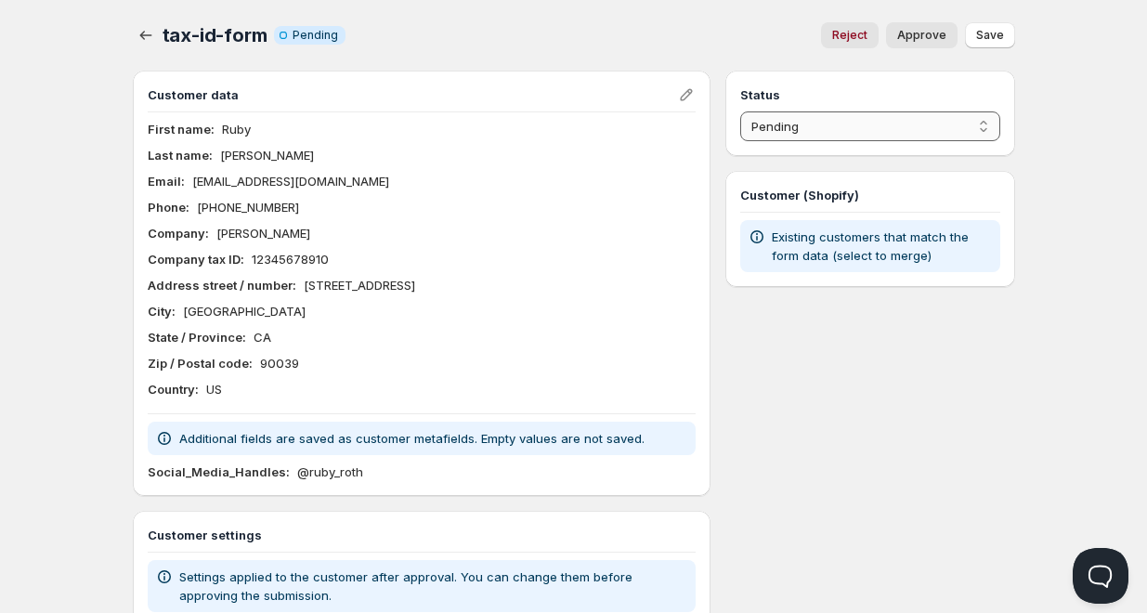
click at [808, 121] on select "Pending Approved Rejected Ignored Spam" at bounding box center [869, 126] width 259 height 30
